Goal: Transaction & Acquisition: Purchase product/service

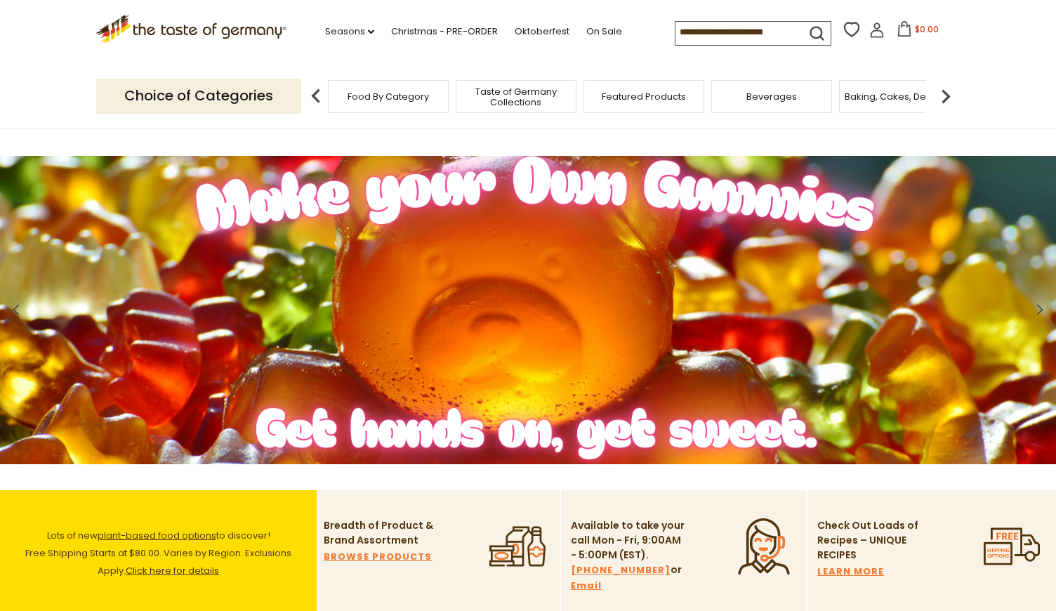
click at [675, 33] on input at bounding box center [734, 32] width 119 height 20
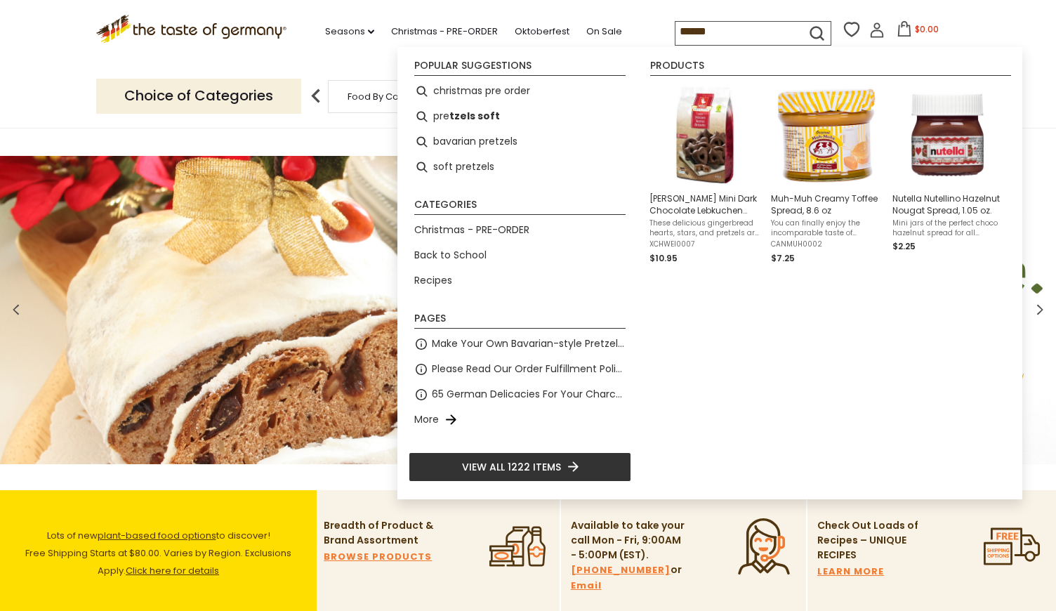
type input "*******"
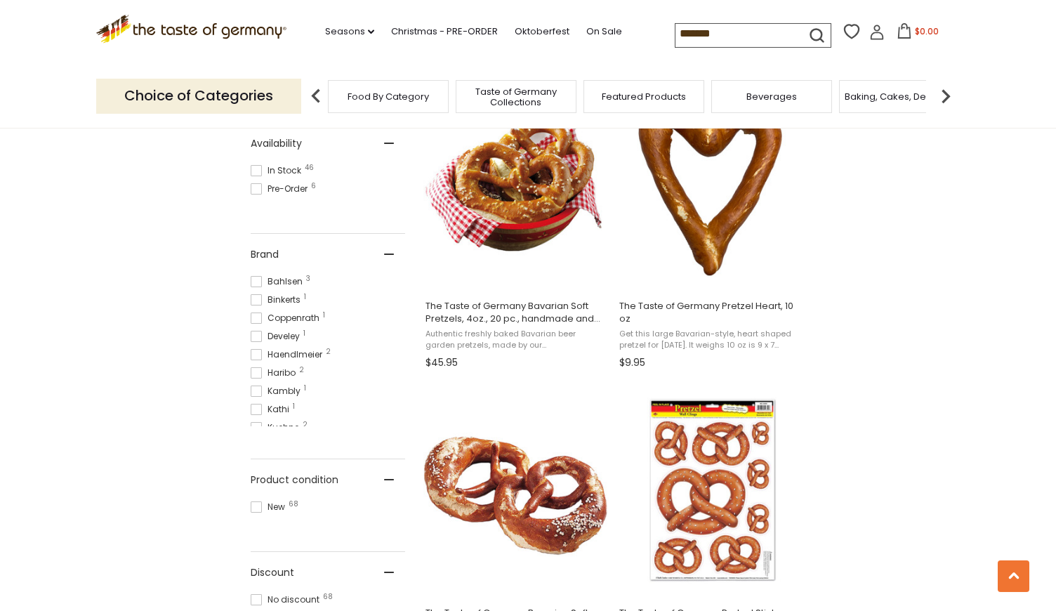
scroll to position [583, 0]
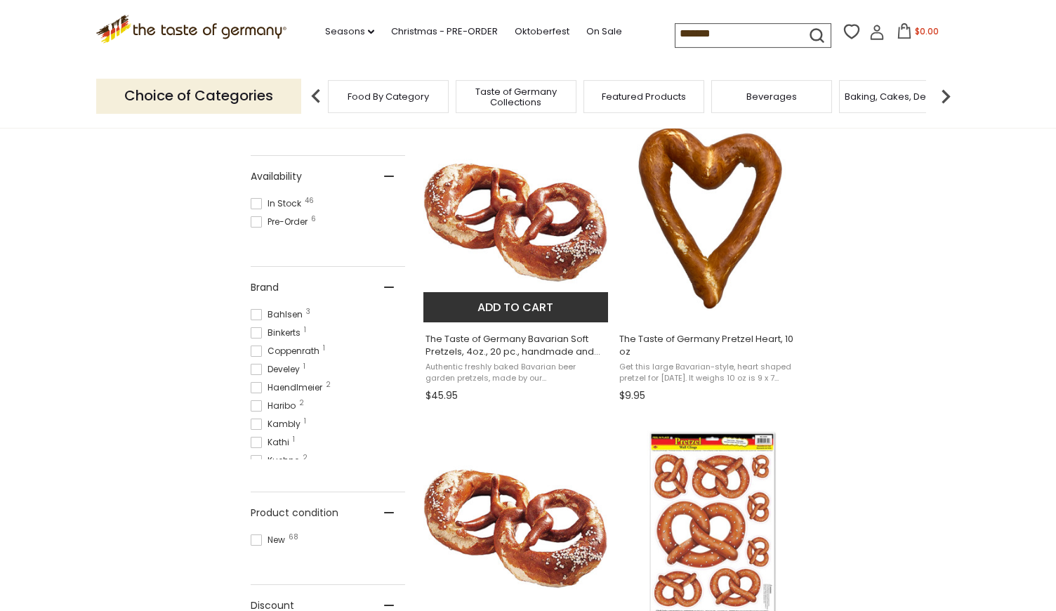
click at [491, 306] on button "Add to cart" at bounding box center [515, 307] width 185 height 30
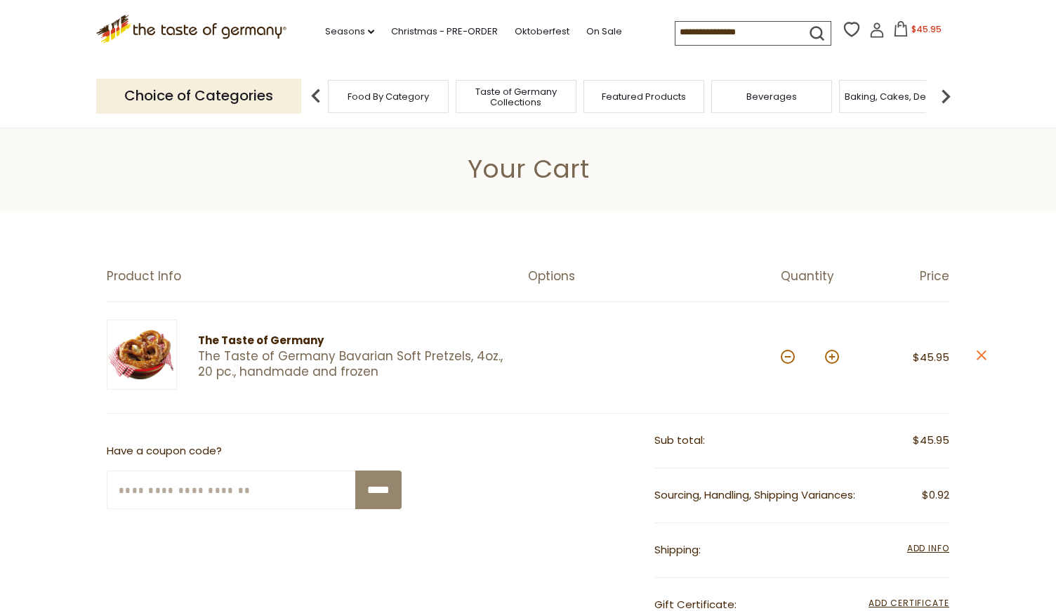
click at [675, 37] on input at bounding box center [734, 32] width 119 height 20
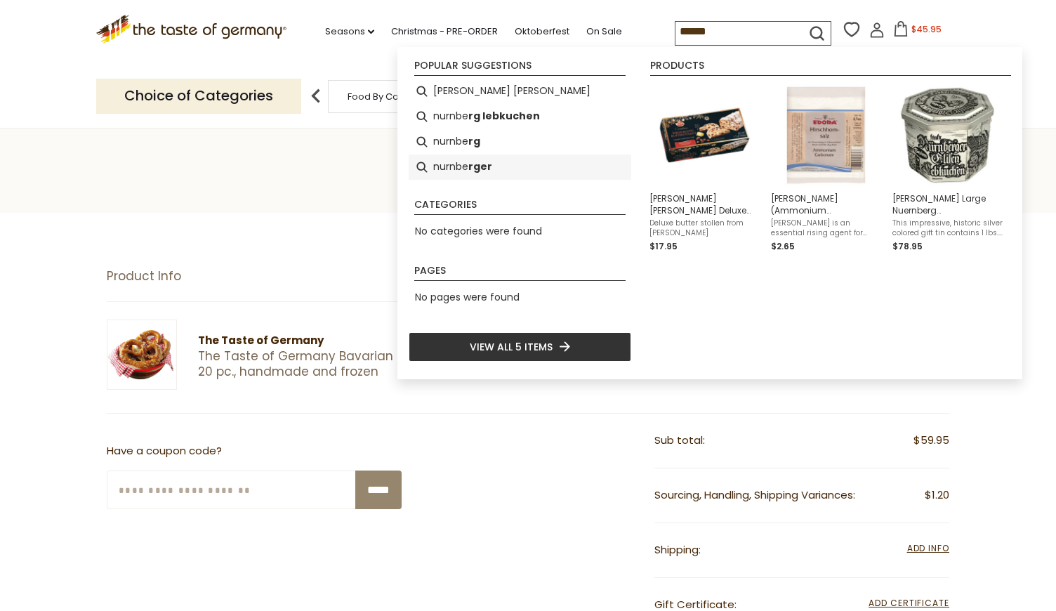
click at [461, 164] on li "nurnbe rger" at bounding box center [520, 166] width 223 height 25
type input "**********"
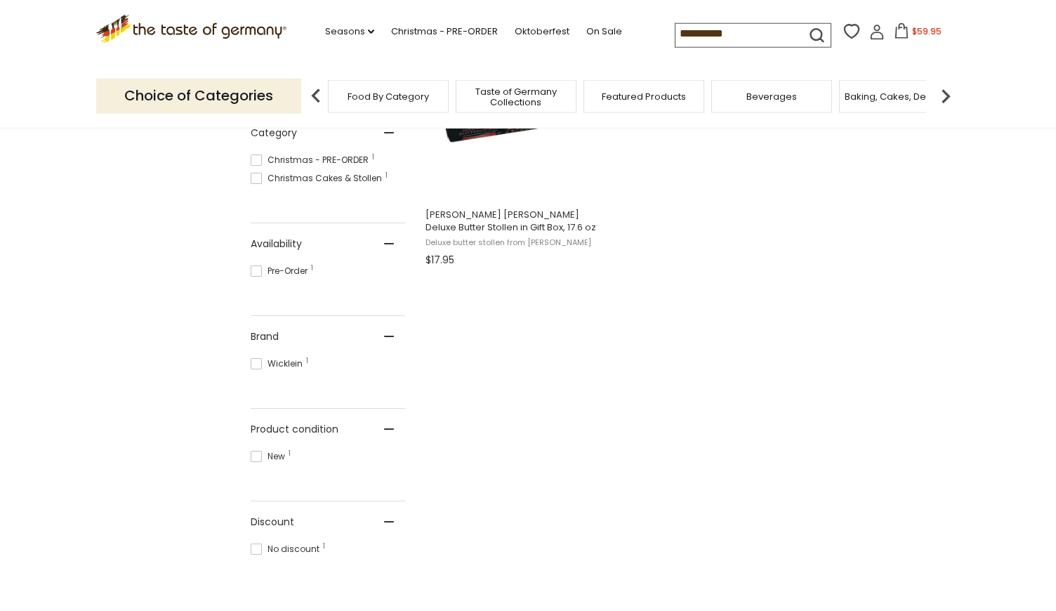
scroll to position [133, 0]
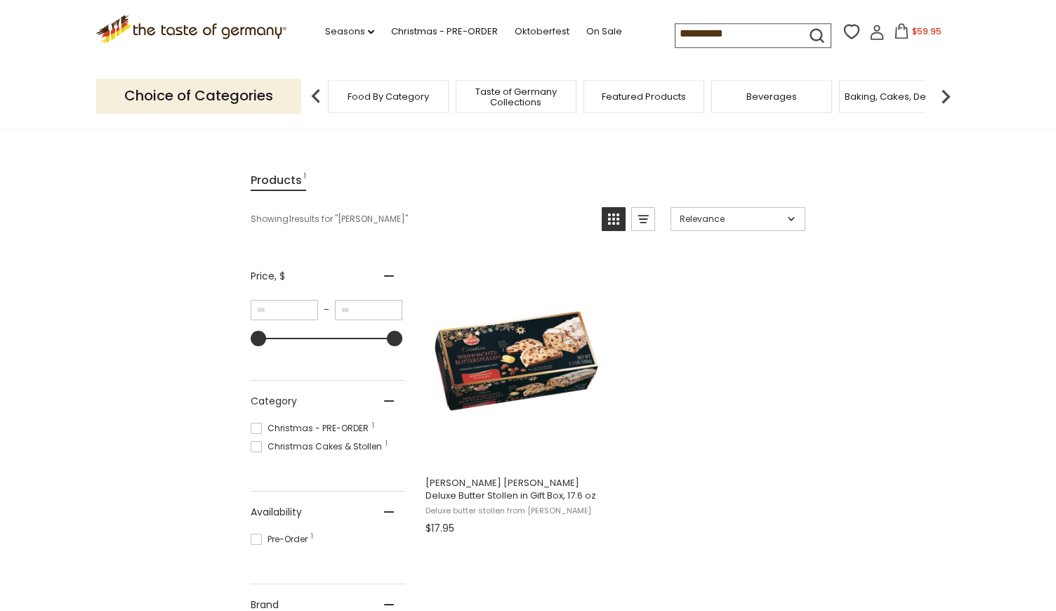
drag, startPoint x: 1055, startPoint y: 112, endPoint x: 1052, endPoint y: 144, distance: 32.4
click at [1052, 144] on section "Products 1 Showing 1 results for " nurnberger " Relevance Relevance Title: A-Z …" at bounding box center [528, 533] width 1056 height 838
drag, startPoint x: 682, startPoint y: 37, endPoint x: 575, endPoint y: 55, distance: 109.0
click at [675, 44] on input "**********" at bounding box center [734, 34] width 119 height 20
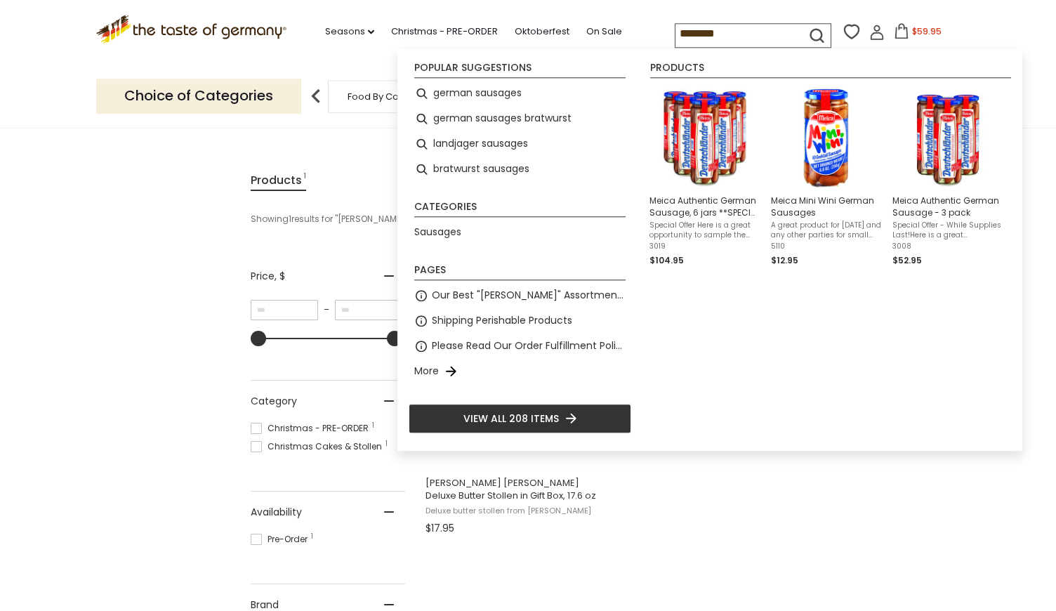
type input "********"
click at [807, 32] on icon "submit" at bounding box center [816, 35] width 19 height 19
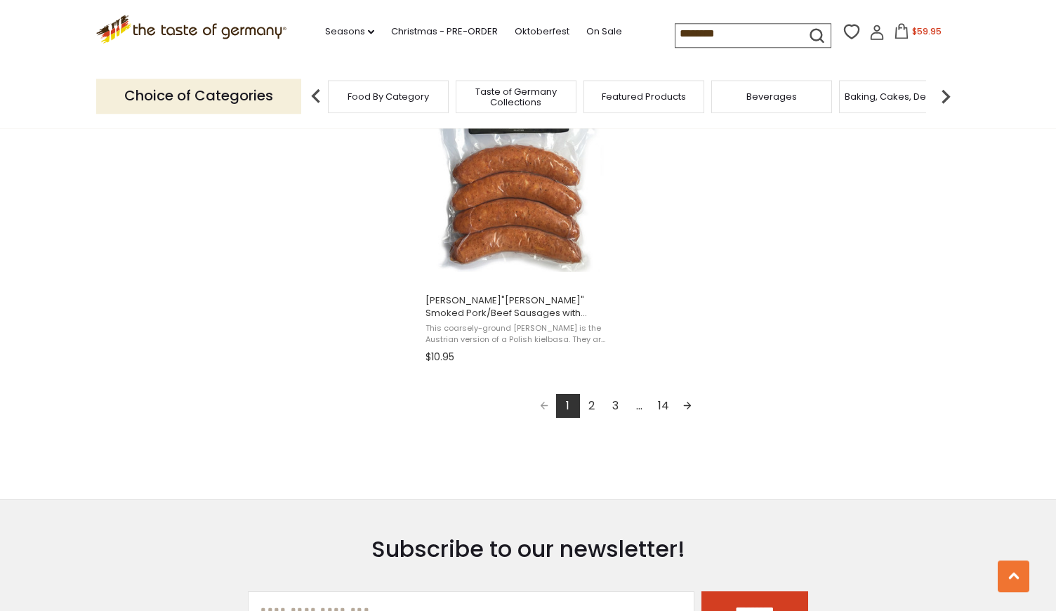
scroll to position [2422, 0]
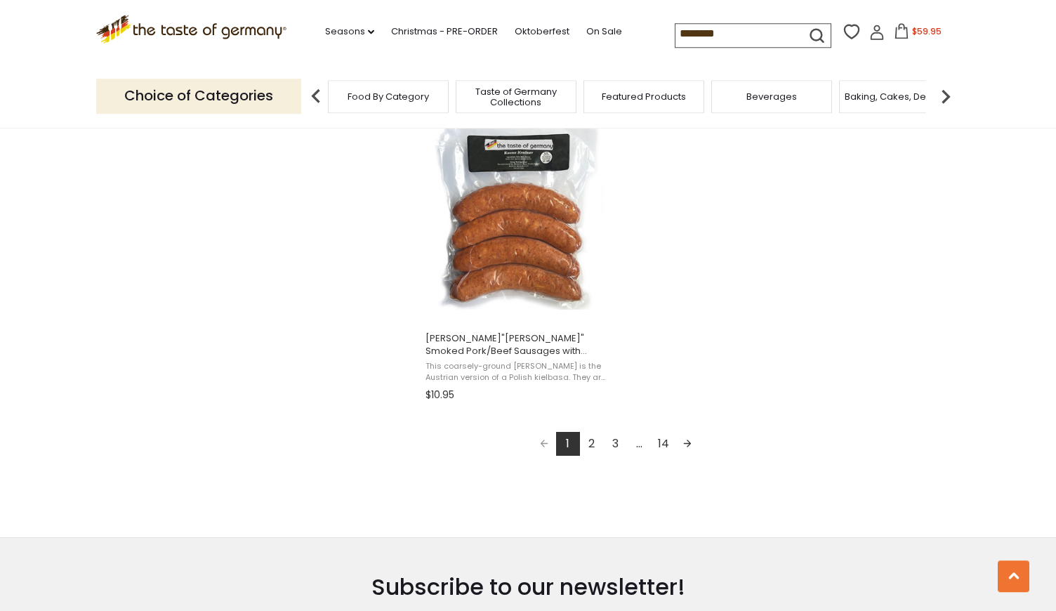
click at [588, 442] on link "2" at bounding box center [592, 444] width 24 height 24
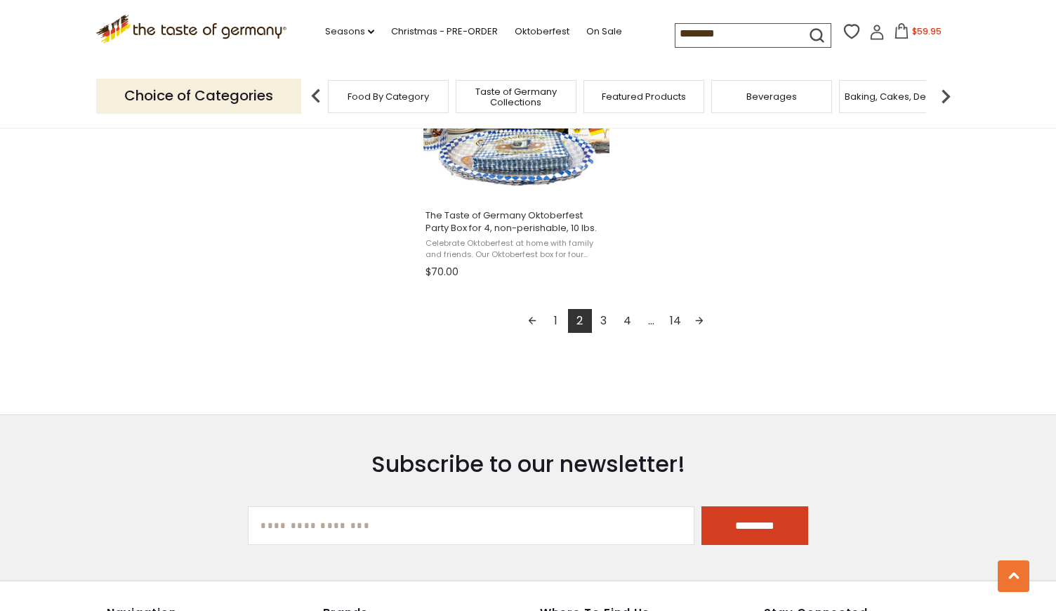
scroll to position [2570, 0]
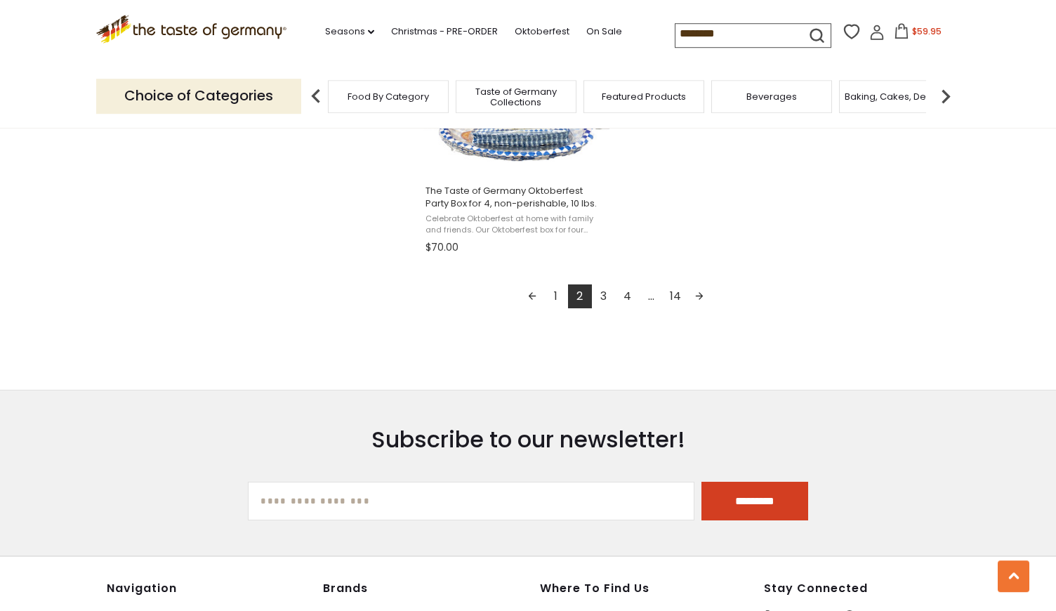
click at [613, 298] on link "3" at bounding box center [604, 296] width 24 height 24
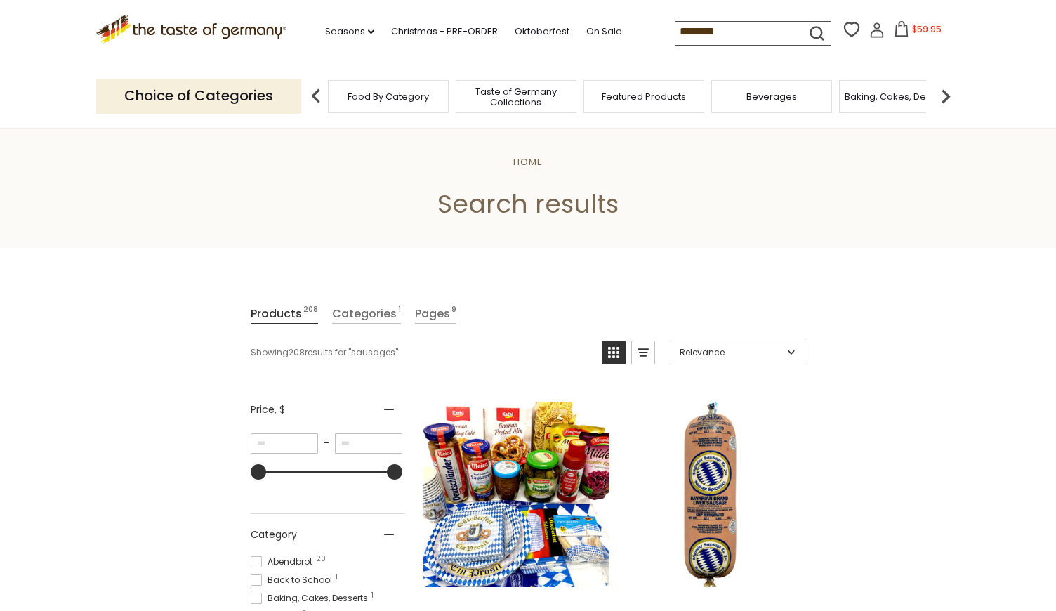
click at [383, 91] on span "Food By Category" at bounding box center [388, 96] width 81 height 11
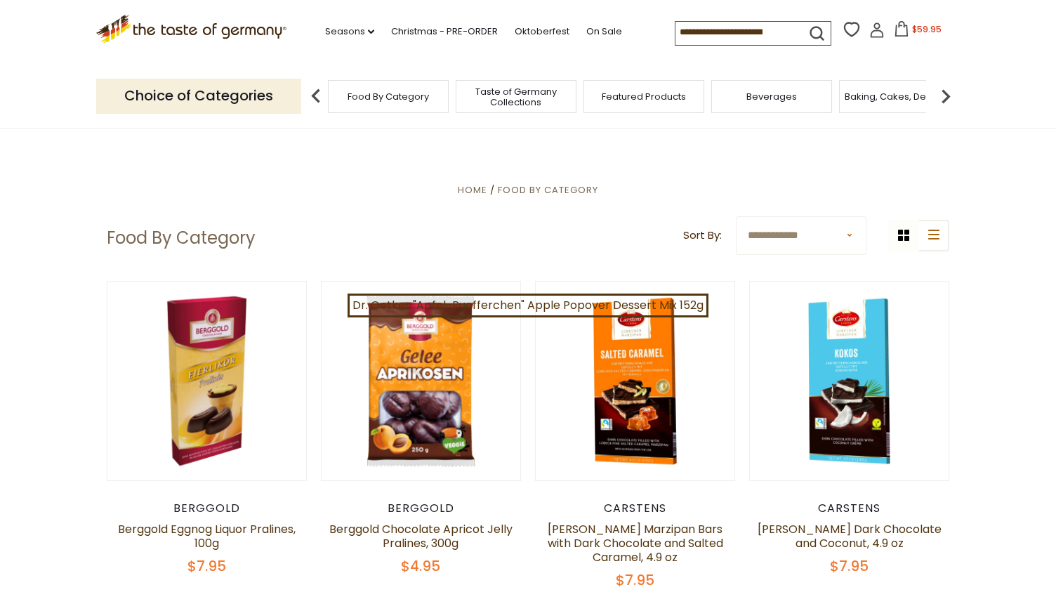
click at [242, 98] on p "Choice of Categories" at bounding box center [198, 96] width 205 height 34
click at [185, 29] on icon ".st0{fill:#EDD300;} .st1{fill:#D33E21;}" at bounding box center [191, 29] width 190 height 29
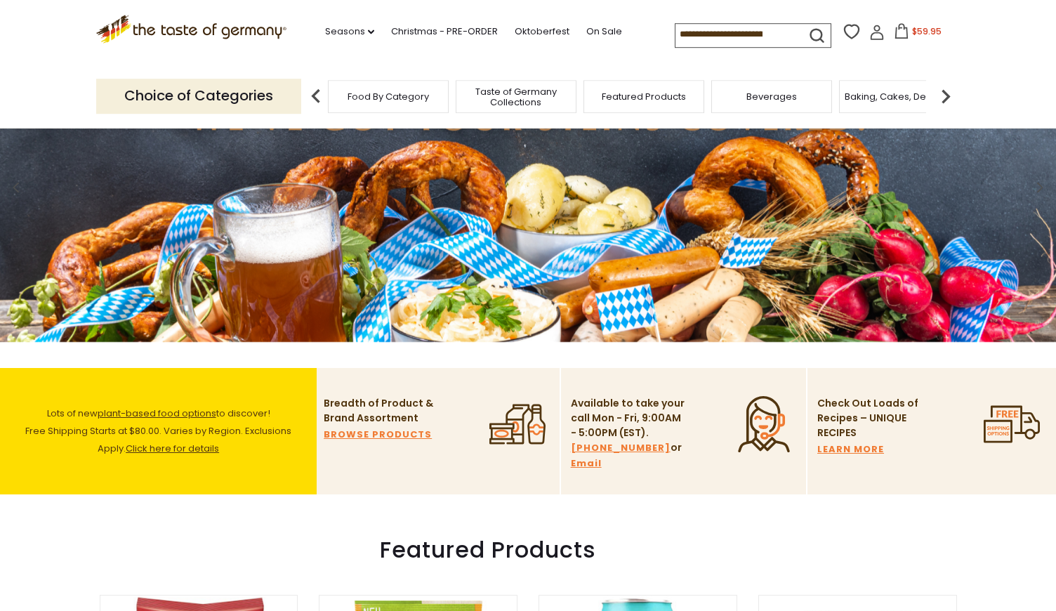
scroll to position [127, 0]
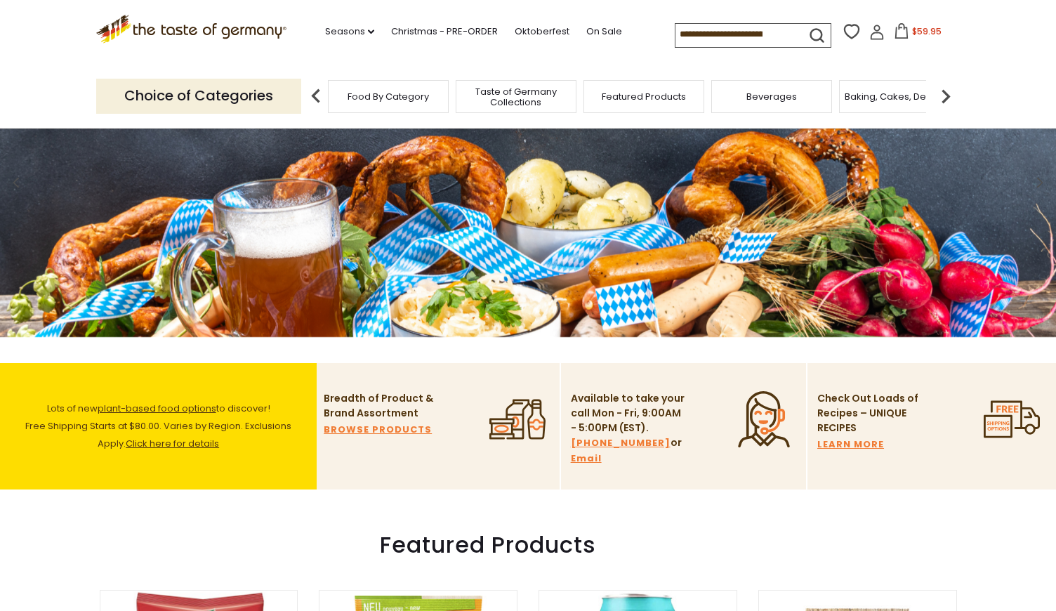
click at [630, 201] on img at bounding box center [528, 183] width 1056 height 308
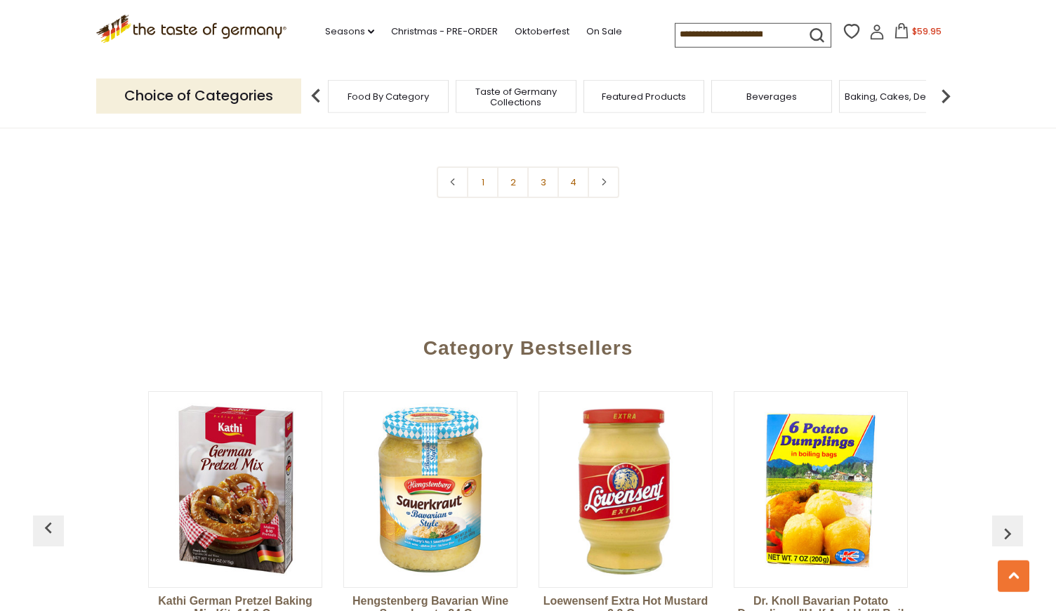
scroll to position [3381, 0]
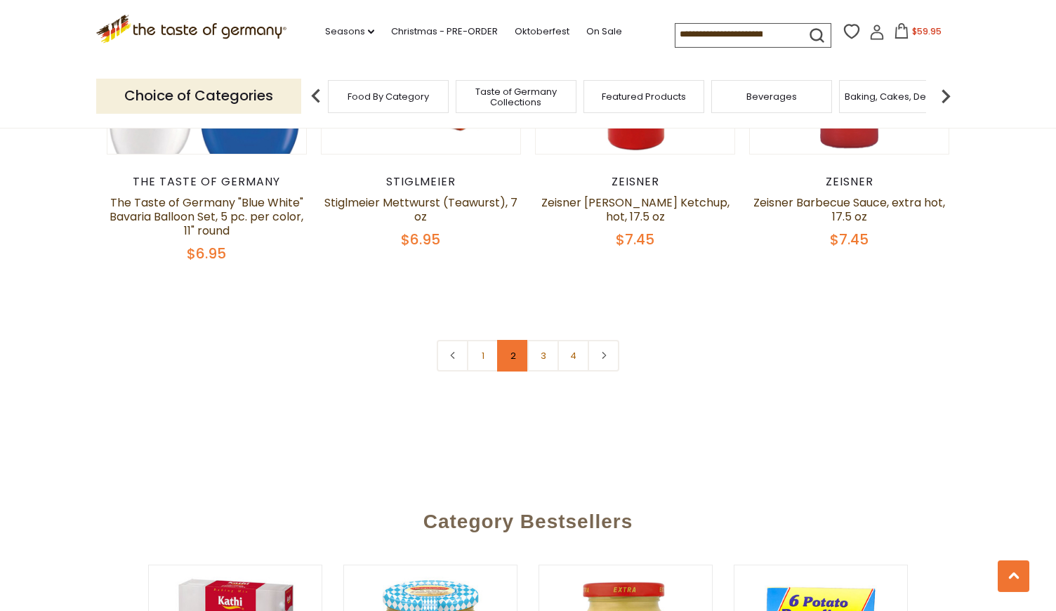
click at [513, 348] on link "2" at bounding box center [513, 356] width 32 height 32
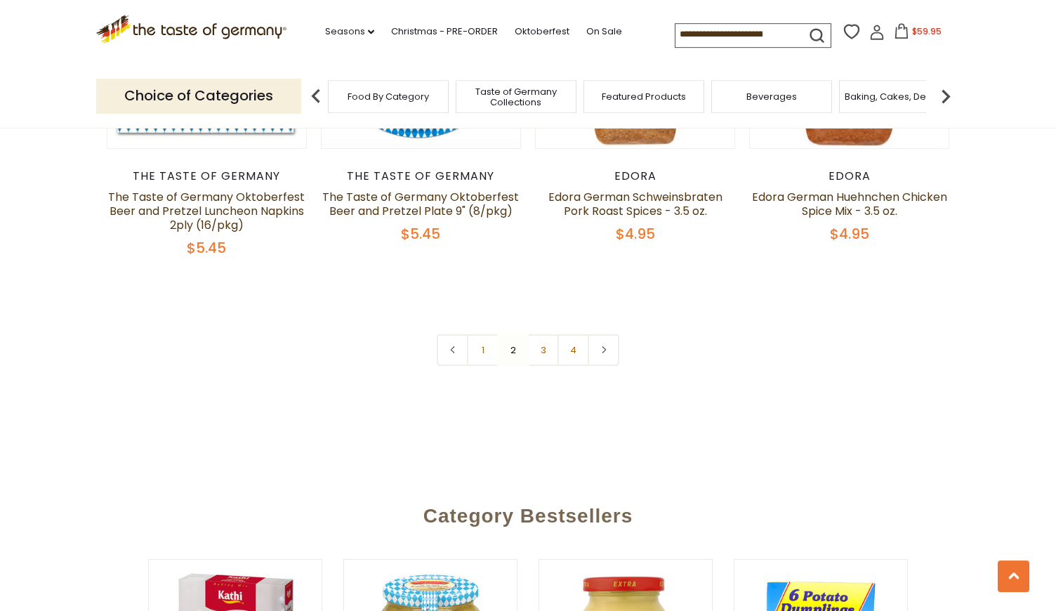
scroll to position [3491, 0]
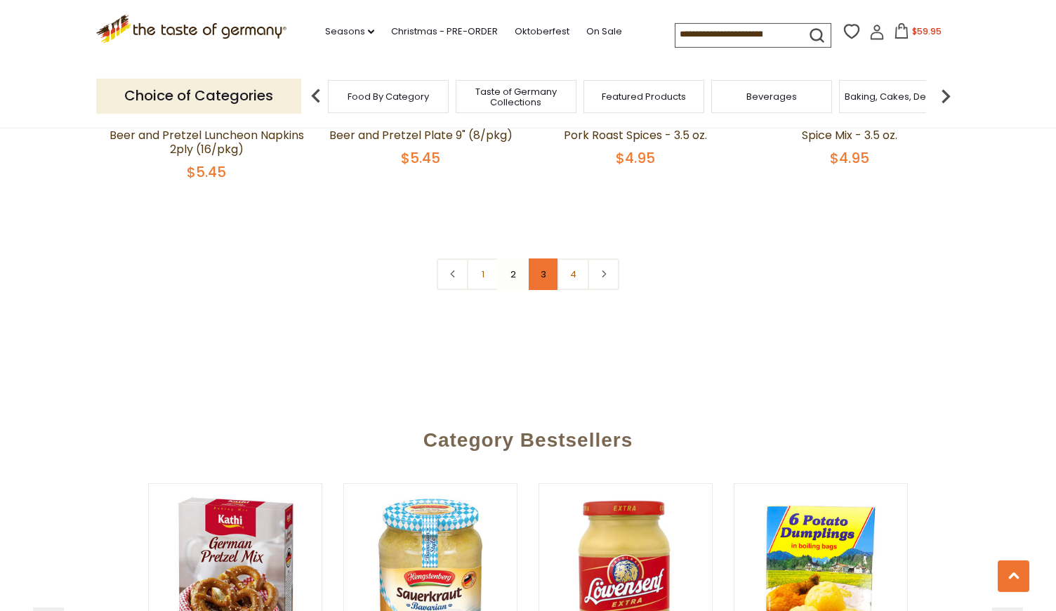
click at [538, 258] on link "3" at bounding box center [543, 274] width 32 height 32
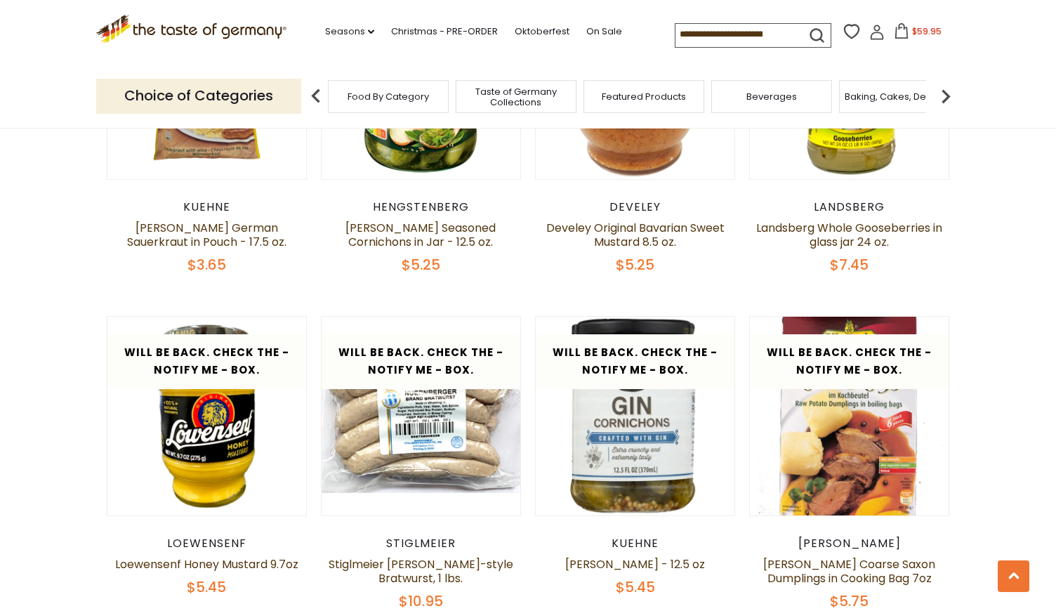
scroll to position [2979, 0]
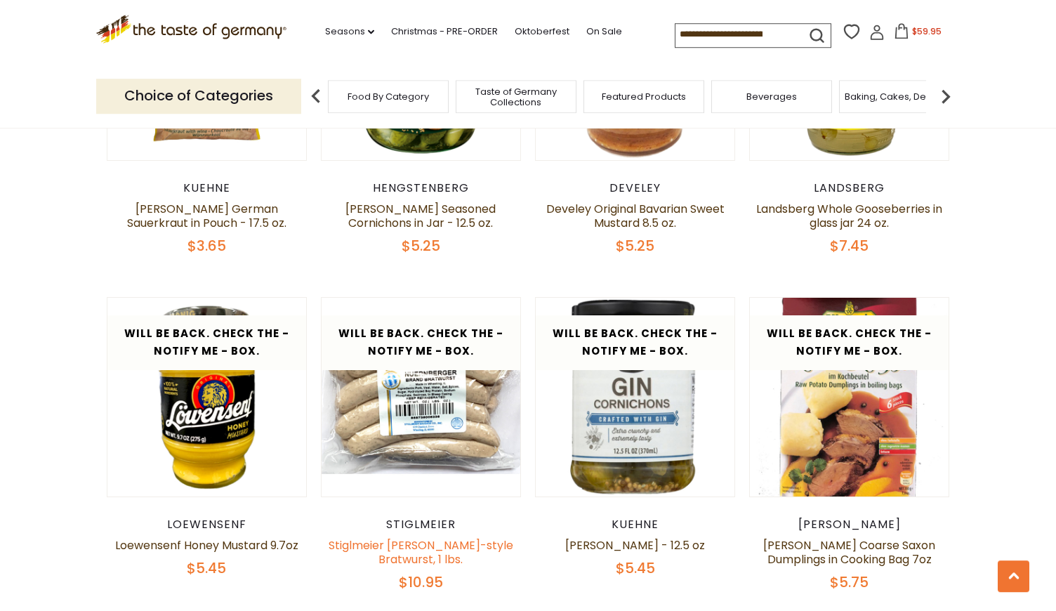
click at [419, 537] on link "Stiglmeier [PERSON_NAME]-style Bratwurst, 1 lbs." at bounding box center [421, 552] width 185 height 30
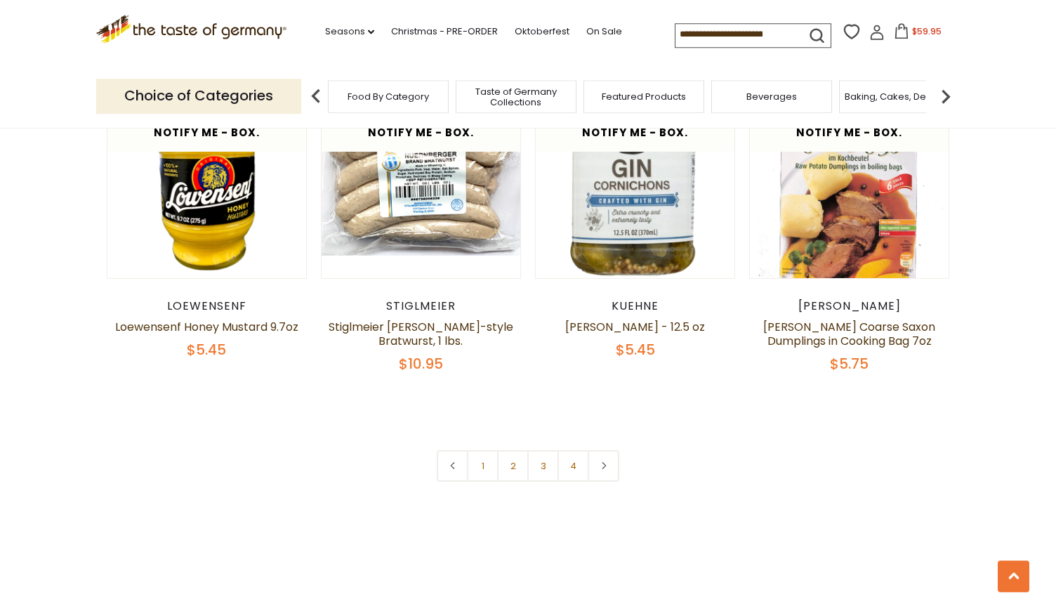
scroll to position [3227, 0]
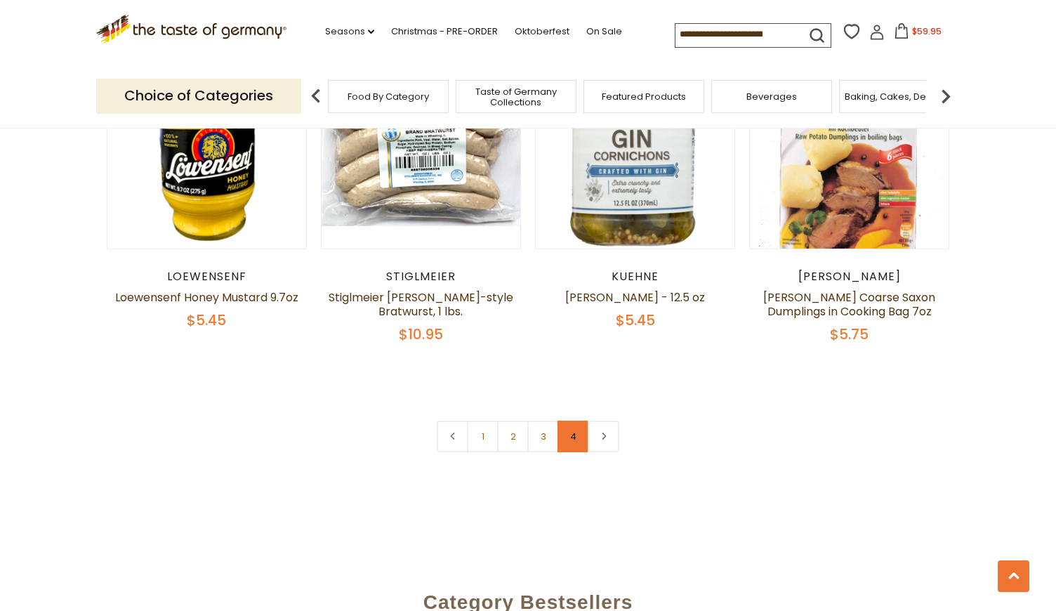
click at [565, 425] on link "4" at bounding box center [573, 437] width 32 height 32
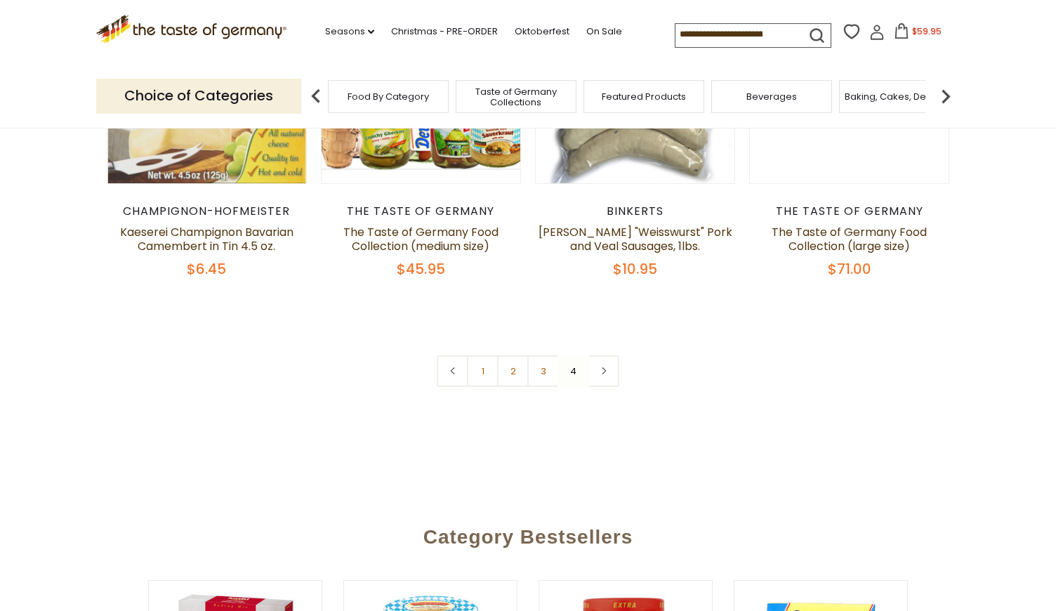
scroll to position [581, 0]
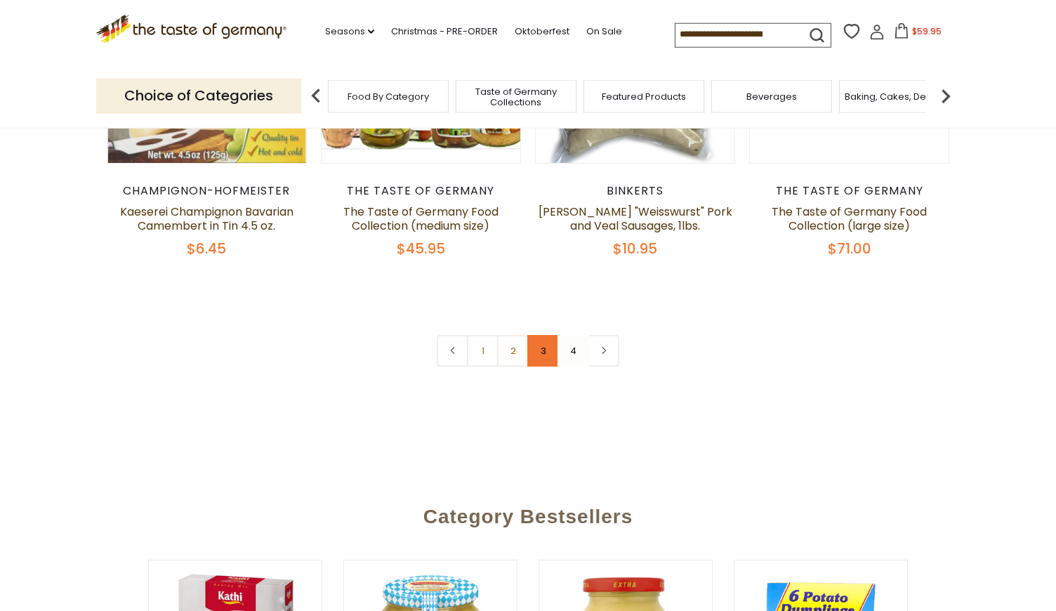
click at [554, 353] on link "3" at bounding box center [543, 351] width 32 height 32
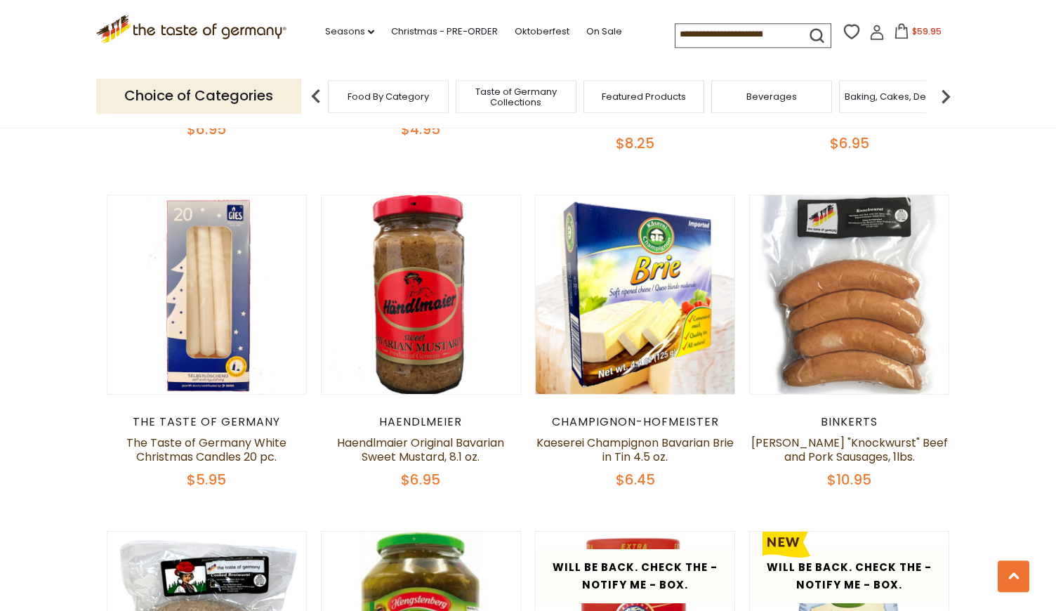
scroll to position [2159, 0]
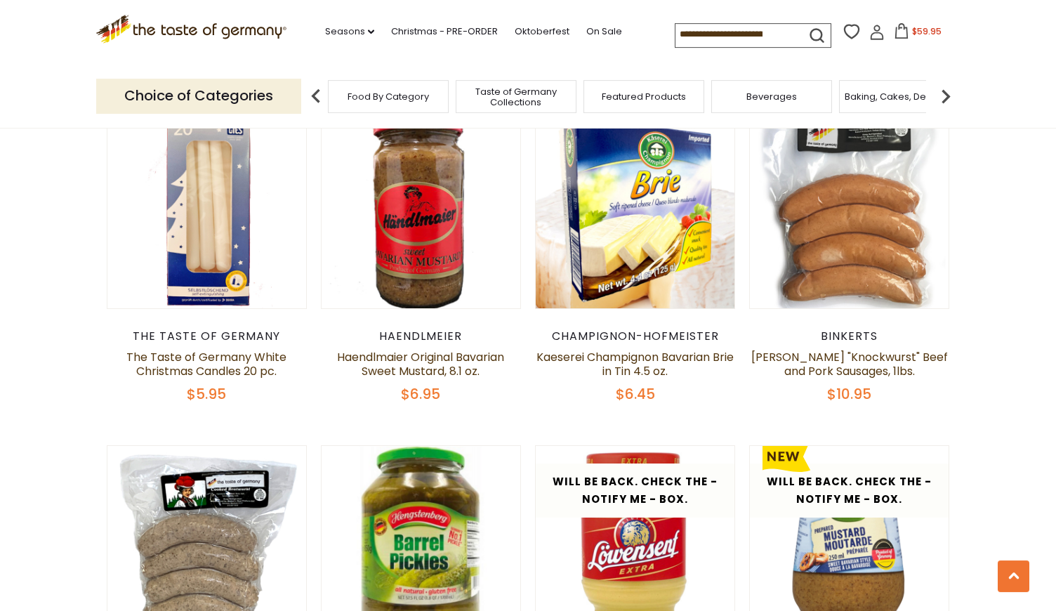
click at [675, 31] on input at bounding box center [734, 34] width 119 height 20
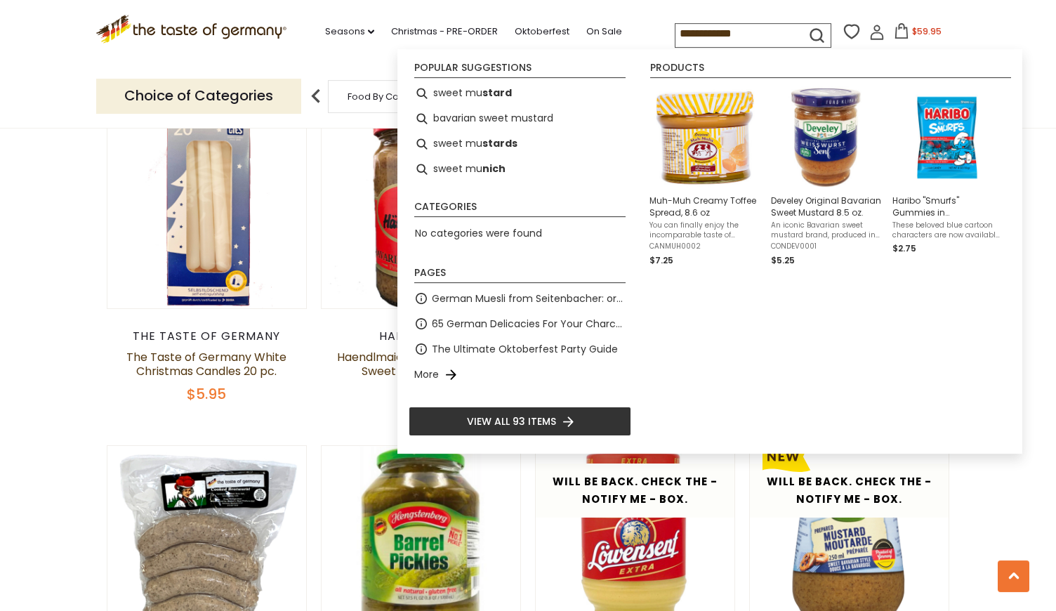
type input "**********"
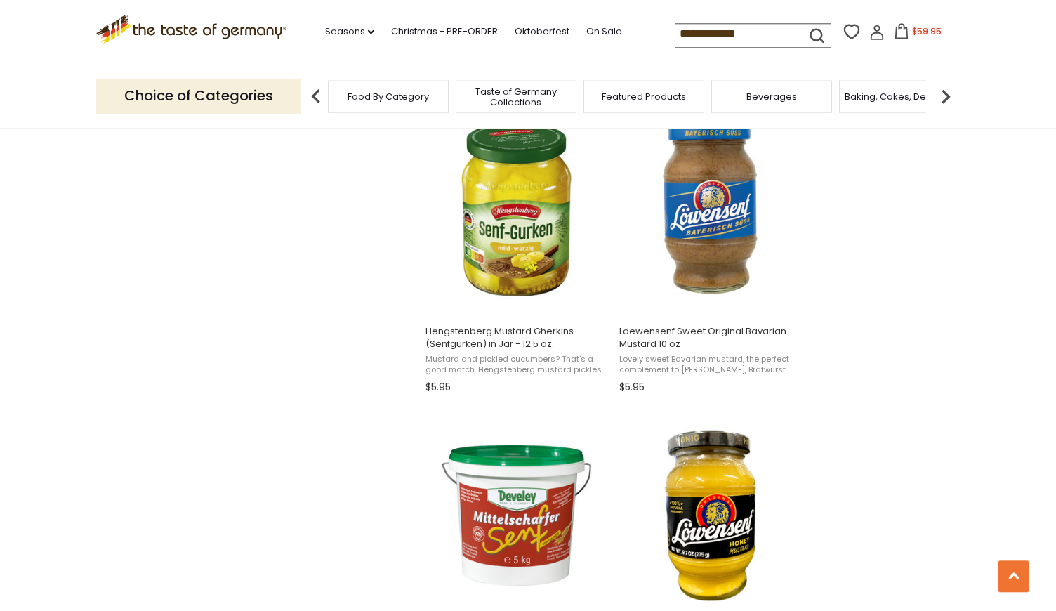
scroll to position [1789, 0]
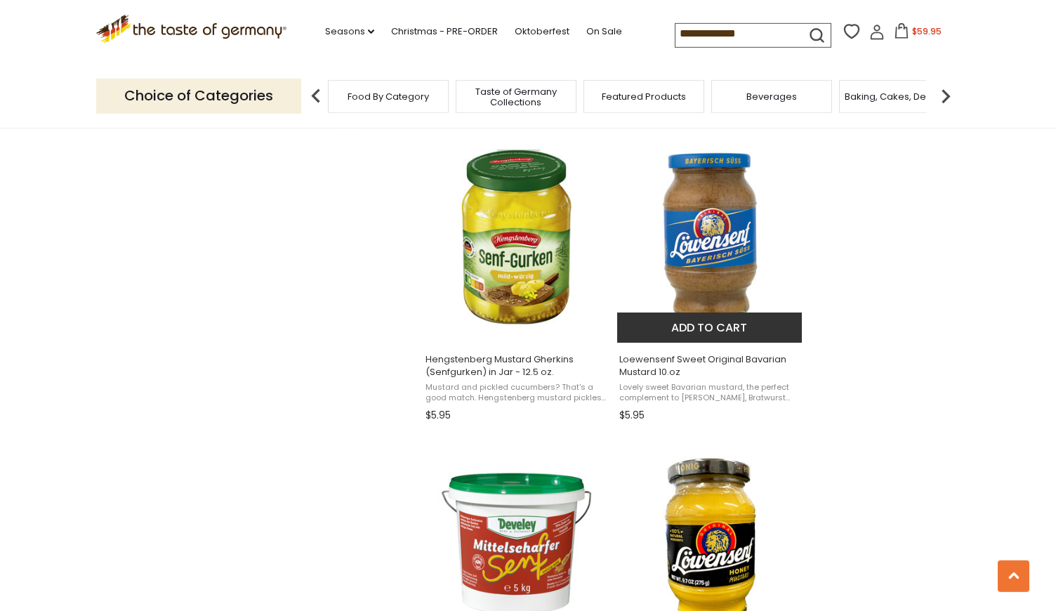
click at [679, 325] on button "Add to cart" at bounding box center [709, 327] width 185 height 30
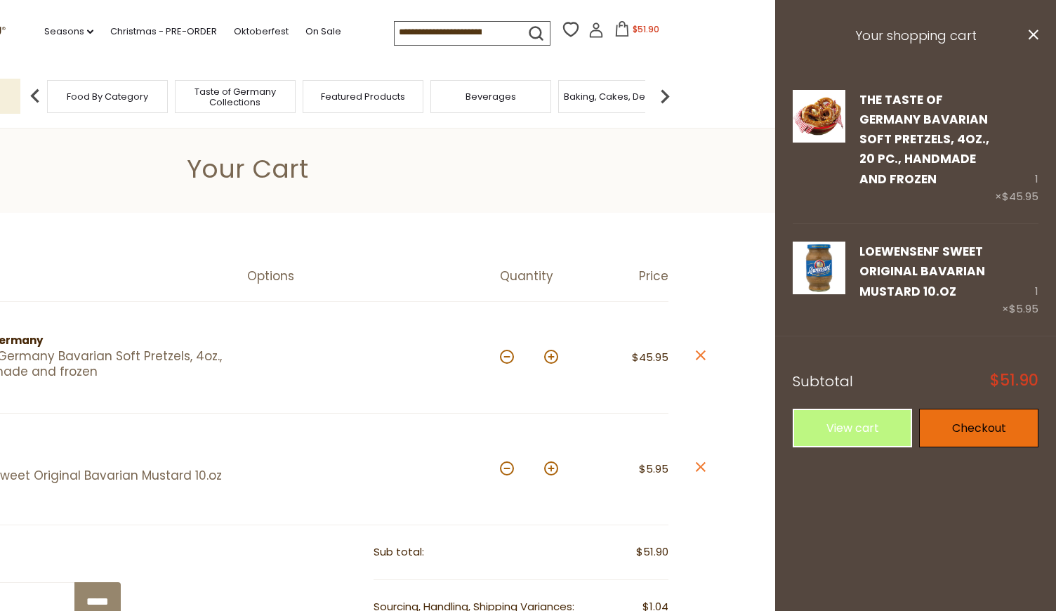
click at [974, 422] on link "Checkout" at bounding box center [978, 428] width 119 height 39
